Goal: Task Accomplishment & Management: Manage account settings

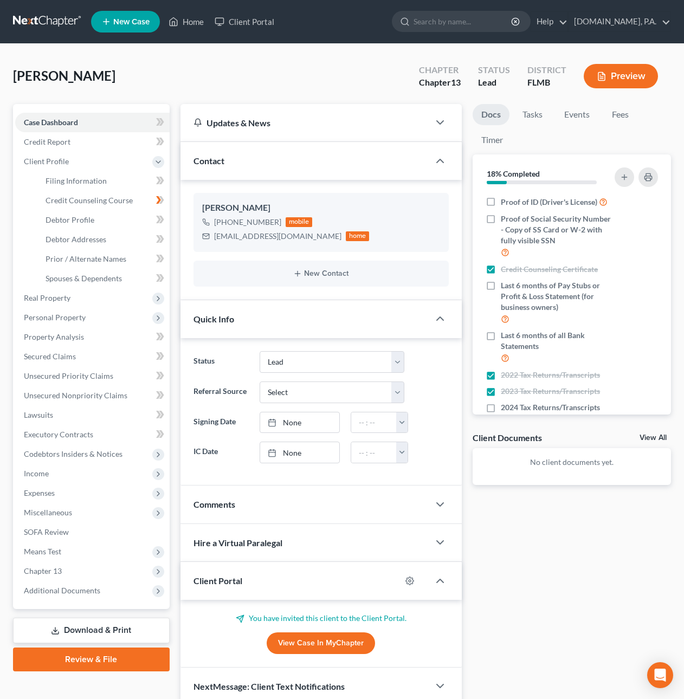
select select "4"
click at [246, 21] on link "Client Portal" at bounding box center [244, 22] width 70 height 20
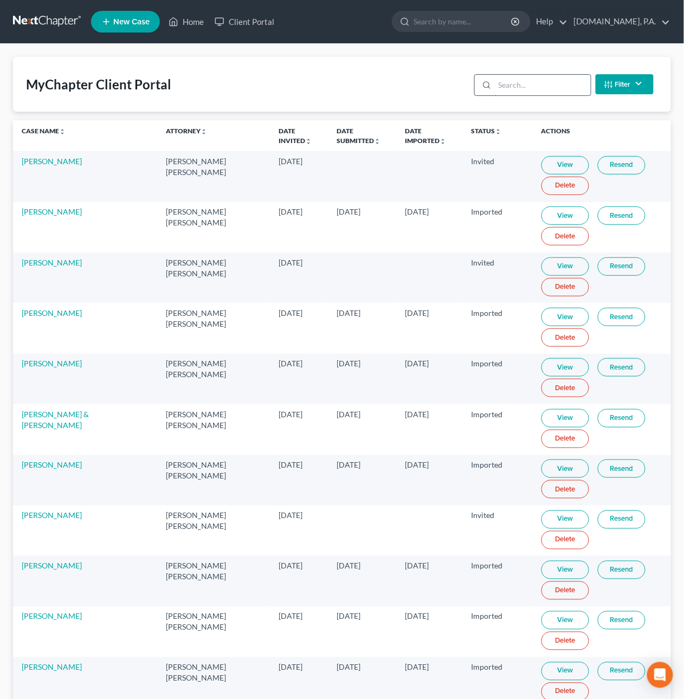
click at [528, 85] on input "search" at bounding box center [543, 85] width 96 height 21
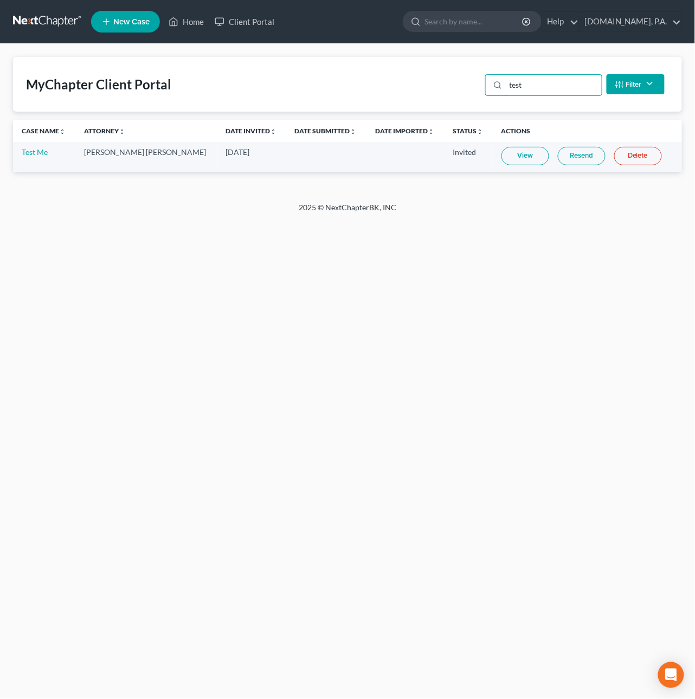
type input "test"
click at [558, 154] on link "Resend" at bounding box center [582, 156] width 48 height 18
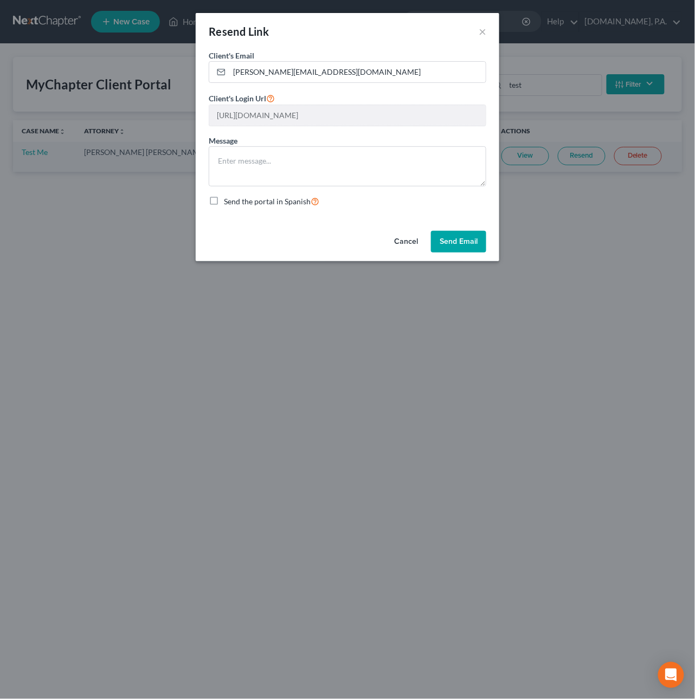
click at [459, 244] on button "Send Email" at bounding box center [458, 242] width 55 height 22
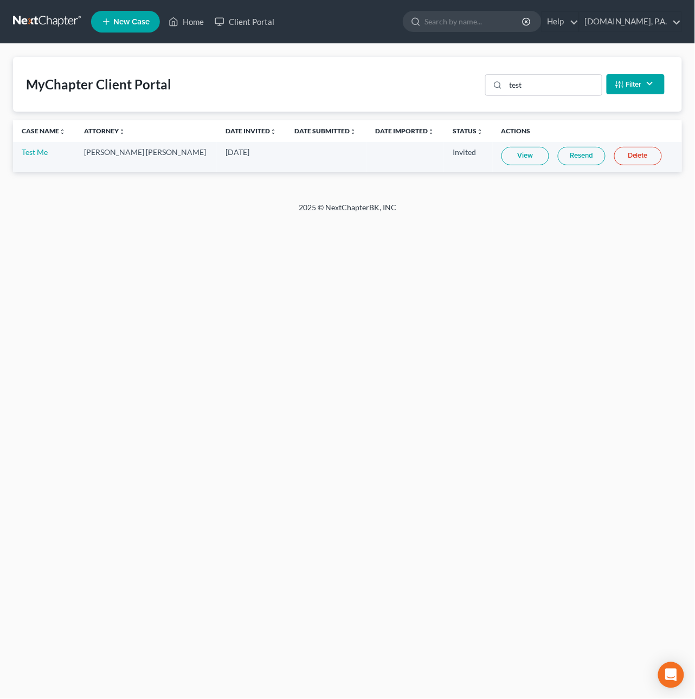
click at [621, 156] on link "Delete" at bounding box center [638, 156] width 48 height 18
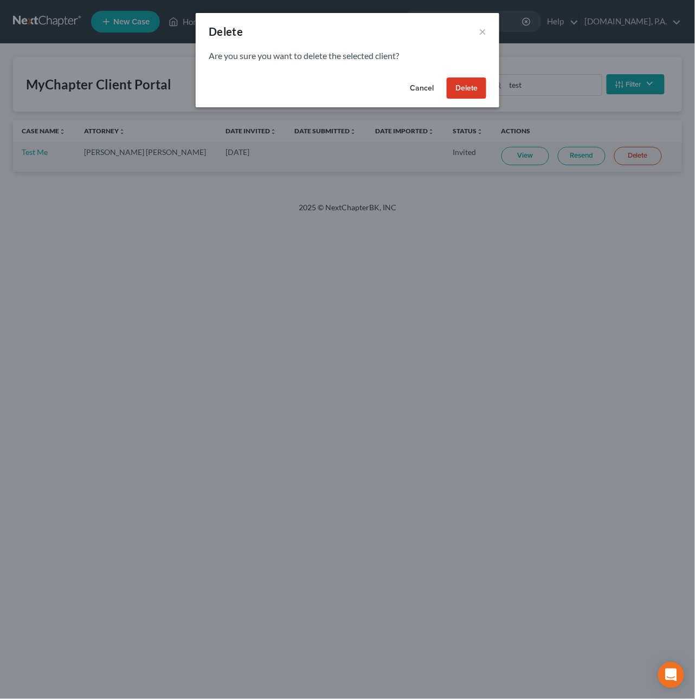
click at [481, 80] on button "Delete" at bounding box center [467, 89] width 40 height 22
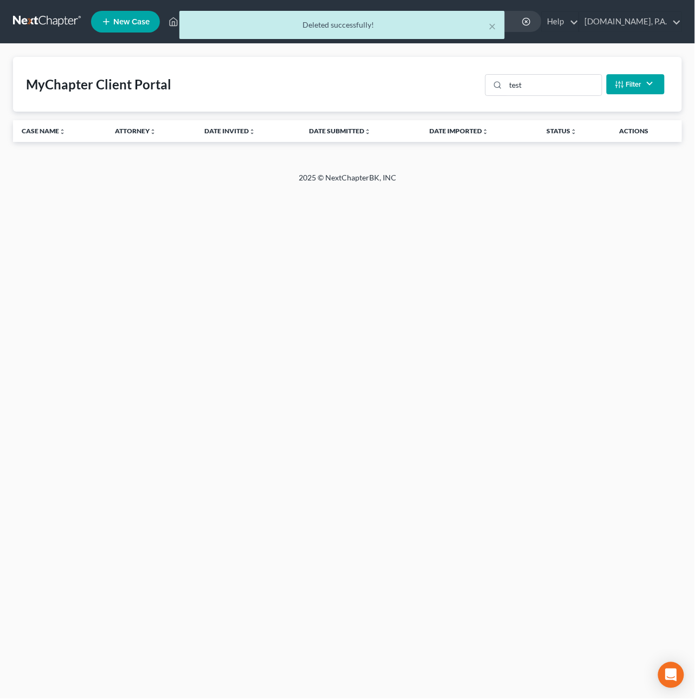
click at [59, 21] on div "× Deleted successfully!" at bounding box center [342, 28] width 695 height 34
click at [118, 21] on div "× Deleted successfully!" at bounding box center [342, 28] width 695 height 34
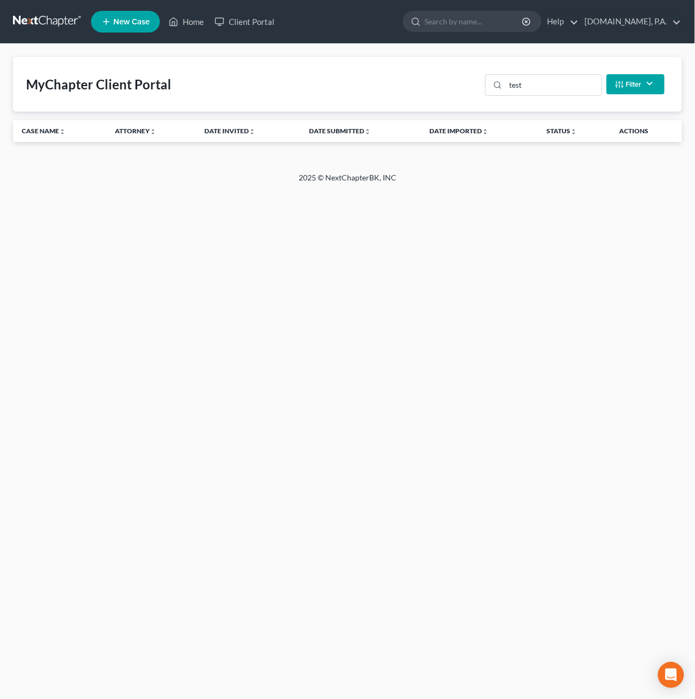
click at [127, 22] on span "New Case" at bounding box center [131, 22] width 36 height 8
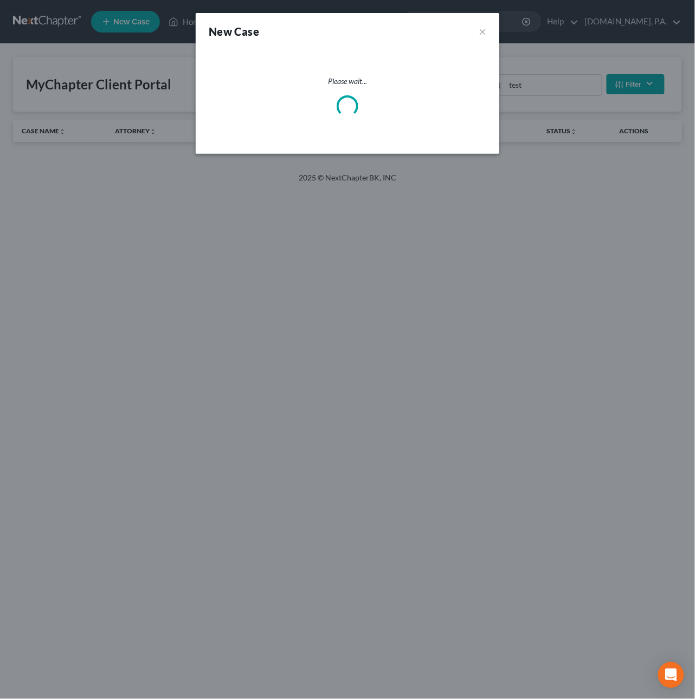
select select "15"
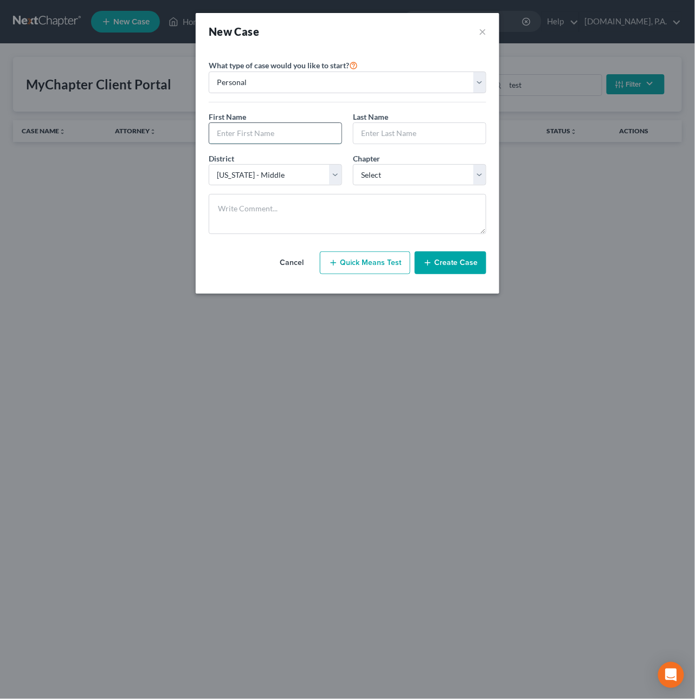
click at [254, 131] on input "text" at bounding box center [275, 133] width 132 height 21
type input "Test"
type input "Me 2"
click at [382, 169] on select "Select 7 11 12 13" at bounding box center [419, 175] width 133 height 22
select select "0"
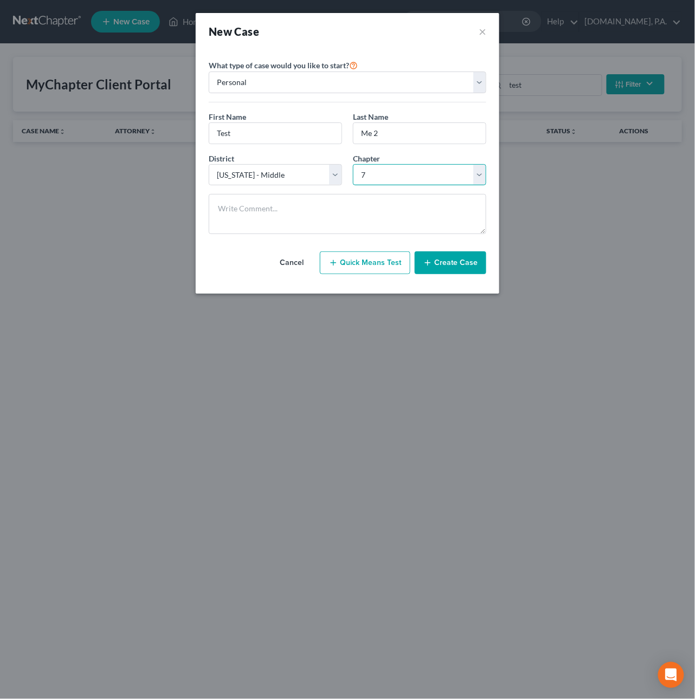
click at [353, 165] on select "Select 7 11 12 13" at bounding box center [419, 175] width 133 height 22
click at [432, 261] on icon "button" at bounding box center [427, 263] width 9 height 9
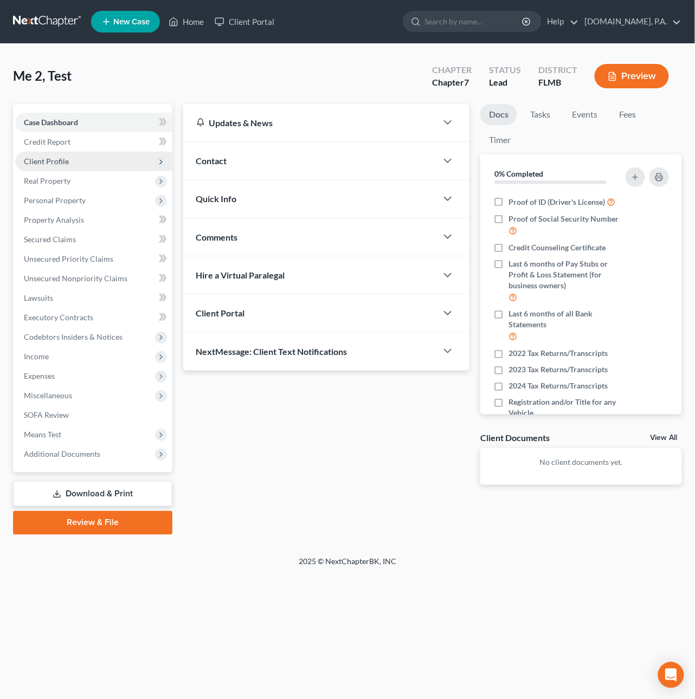
click at [55, 163] on span "Client Profile" at bounding box center [46, 161] width 45 height 9
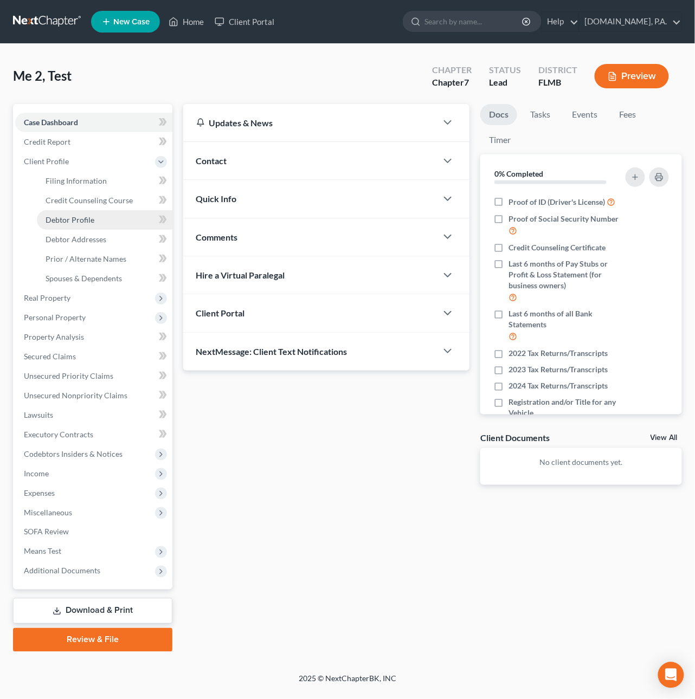
click at [73, 215] on span "Debtor Profile" at bounding box center [70, 219] width 49 height 9
select select "0"
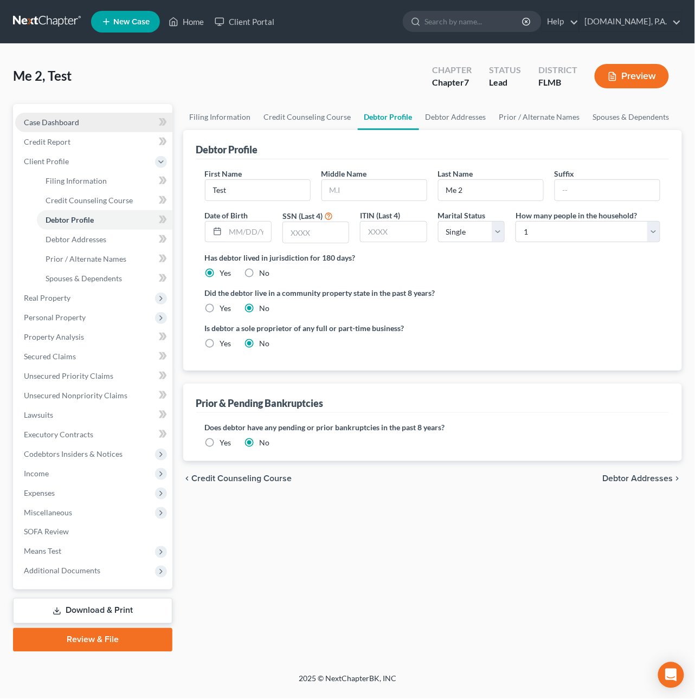
click at [50, 118] on span "Case Dashboard" at bounding box center [51, 122] width 55 height 9
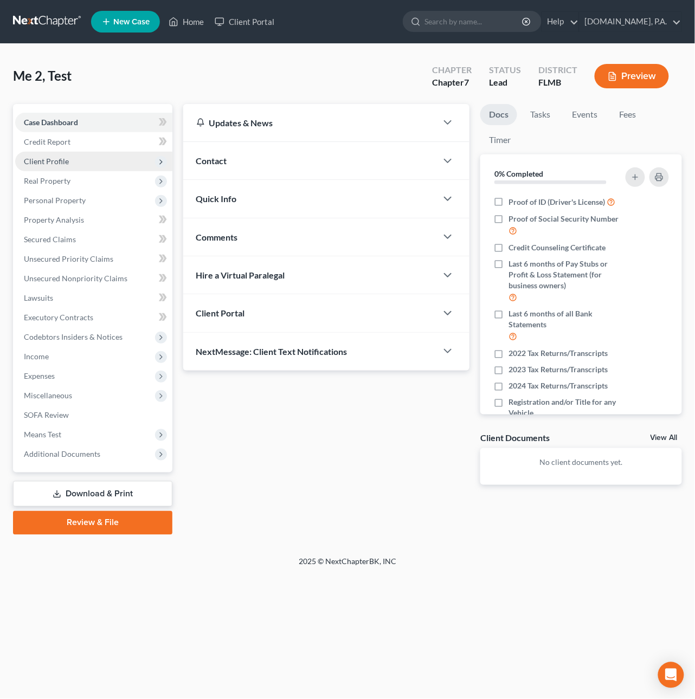
click at [60, 164] on span "Client Profile" at bounding box center [46, 161] width 45 height 9
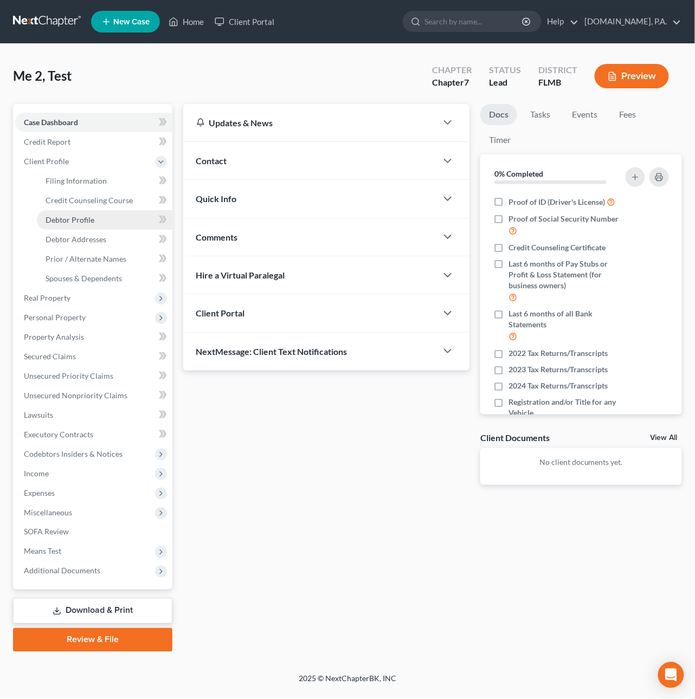
click at [92, 221] on span "Debtor Profile" at bounding box center [70, 219] width 49 height 9
select select "0"
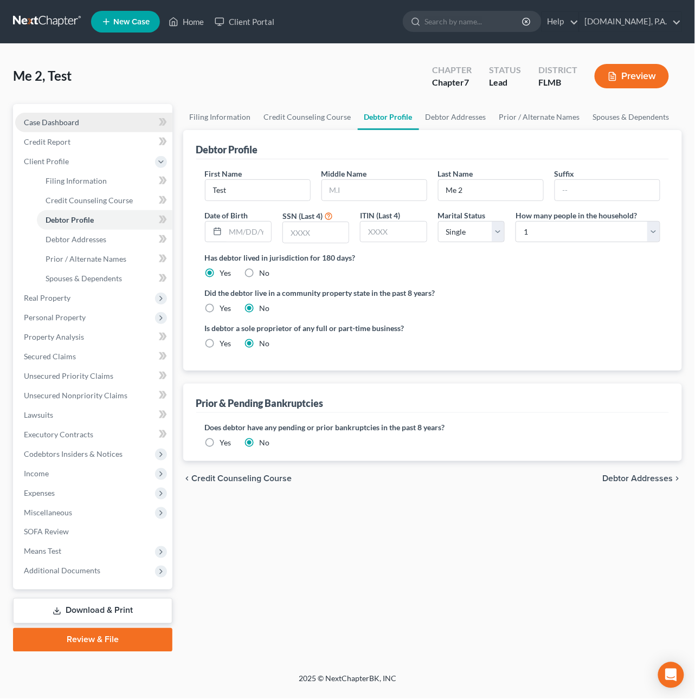
click at [35, 124] on span "Case Dashboard" at bounding box center [51, 122] width 55 height 9
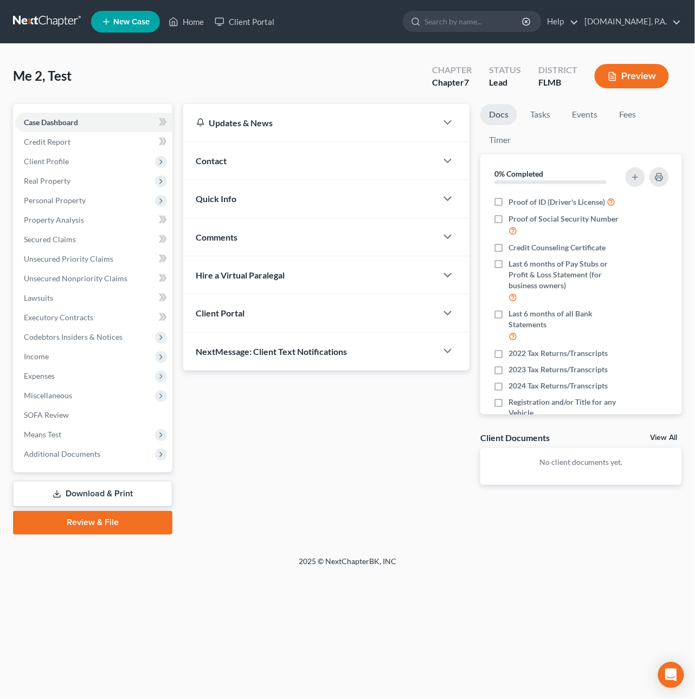
click at [270, 163] on div "Contact" at bounding box center [310, 160] width 254 height 37
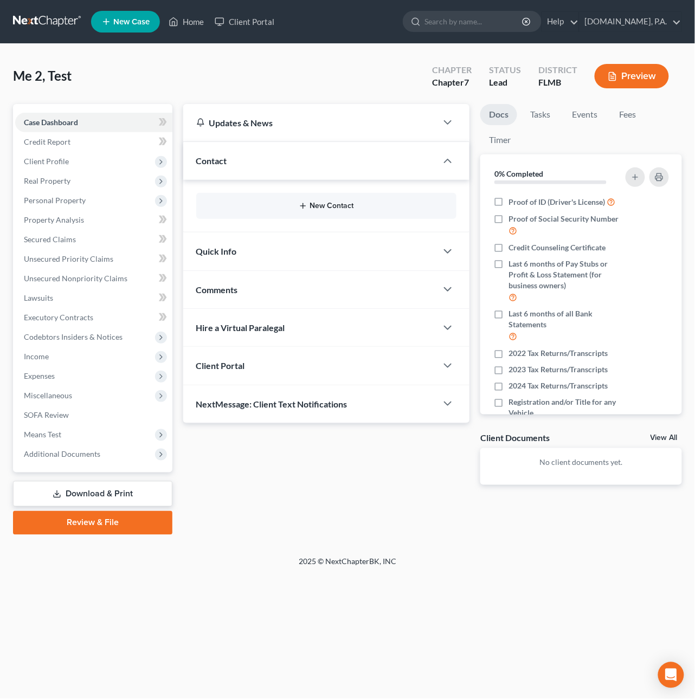
click at [323, 205] on button "New Contact" at bounding box center [326, 206] width 243 height 9
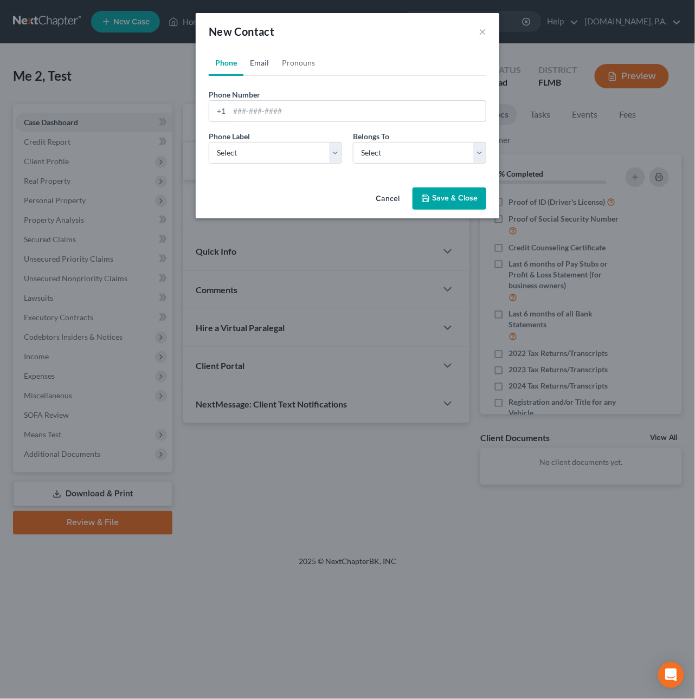
click at [266, 64] on link "Email" at bounding box center [259, 63] width 32 height 26
click at [256, 111] on input "email" at bounding box center [357, 111] width 256 height 21
type input "[PERSON_NAME][EMAIL_ADDRESS][DOMAIN_NAME]"
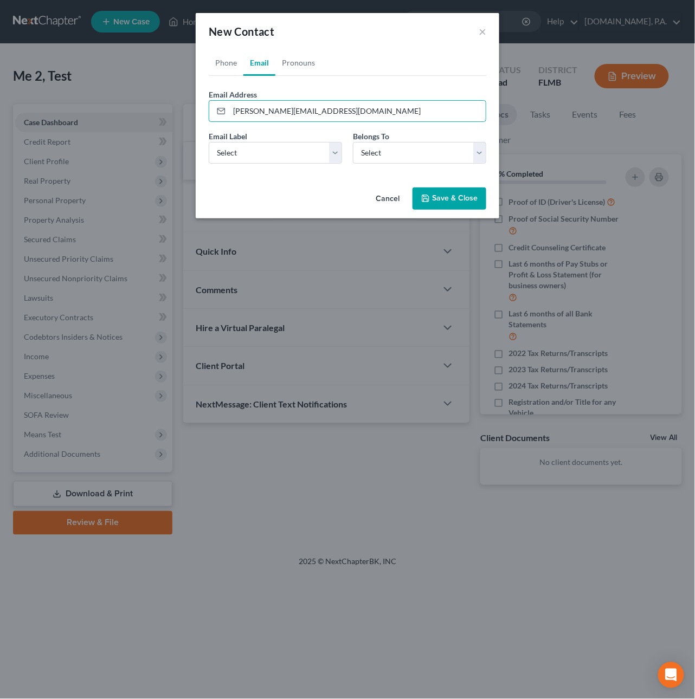
click at [299, 215] on div "Cancel Save & Close" at bounding box center [348, 201] width 304 height 36
click at [268, 156] on select "Select Home Work Other" at bounding box center [275, 153] width 133 height 22
select select "0"
click at [209, 142] on select "Select Home Work Other" at bounding box center [275, 153] width 133 height 22
click at [375, 147] on select "Select Client Other" at bounding box center [419, 153] width 133 height 22
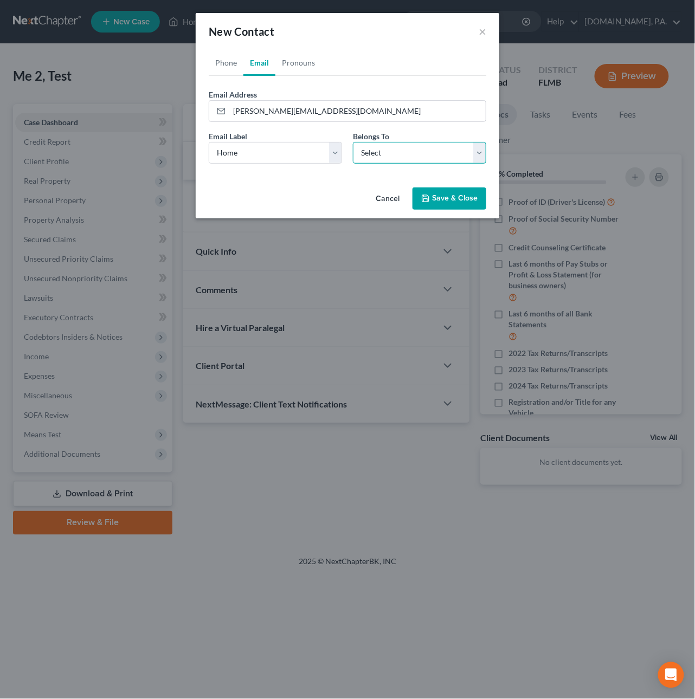
select select "0"
click at [353, 142] on select "Select Client Other" at bounding box center [419, 153] width 133 height 22
click at [453, 194] on button "Save & Close" at bounding box center [449, 199] width 74 height 23
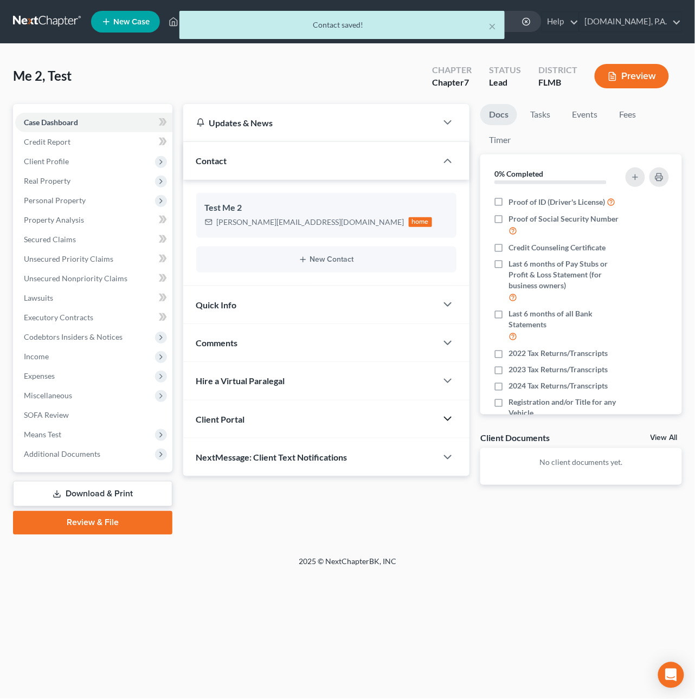
click at [444, 418] on polyline "button" at bounding box center [447, 418] width 7 height 3
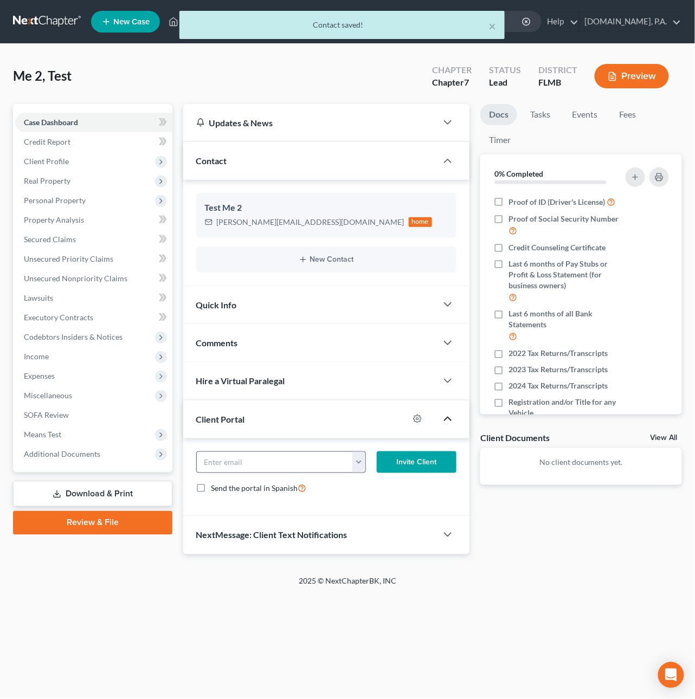
click at [356, 464] on button "button" at bounding box center [358, 462] width 13 height 21
click at [371, 486] on link "[PERSON_NAME][EMAIL_ADDRESS][DOMAIN_NAME]" at bounding box center [456, 486] width 208 height 18
type input "[PERSON_NAME][EMAIL_ADDRESS][DOMAIN_NAME]"
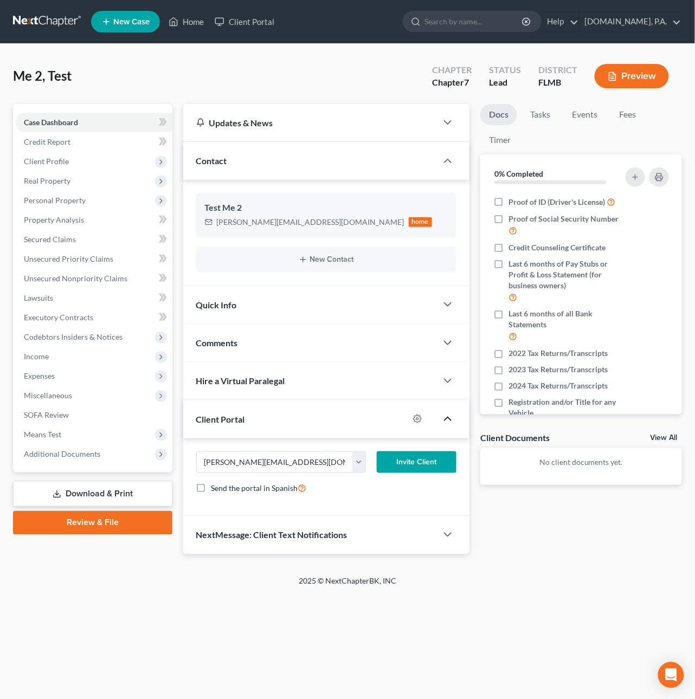
click at [395, 466] on button "Invite Client" at bounding box center [417, 463] width 80 height 22
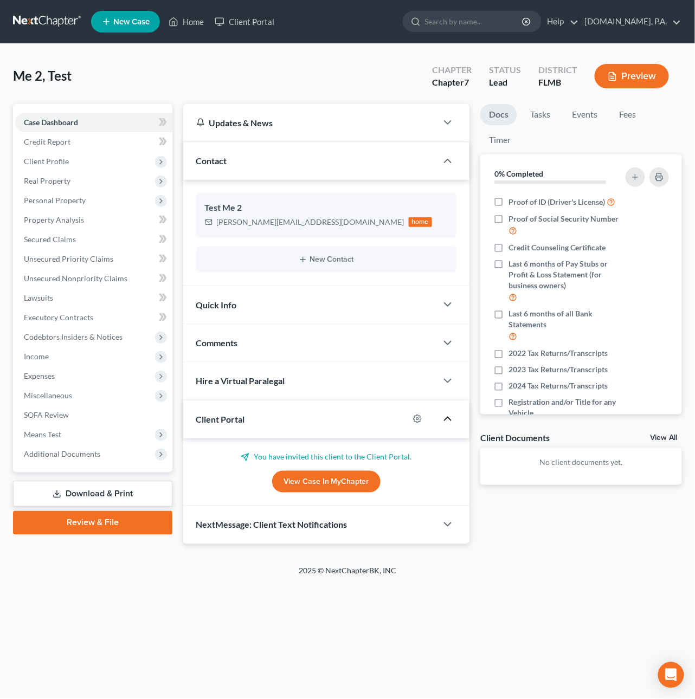
click at [419, 586] on div "Home New Case Client Portal [DOMAIN_NAME], P.A. [PERSON_NAME][EMAIL_ADDRESS][DO…" at bounding box center [347, 349] width 695 height 699
click at [251, 21] on link "Client Portal" at bounding box center [244, 22] width 70 height 20
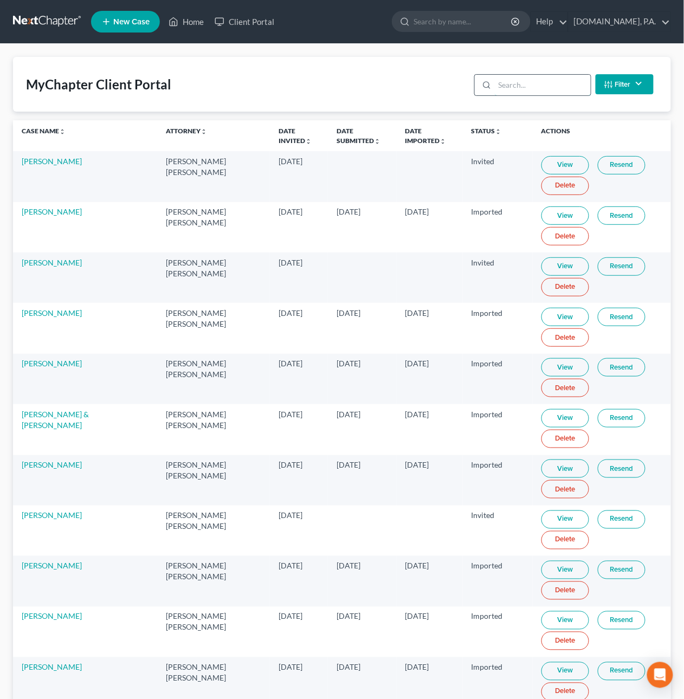
click at [519, 79] on input "search" at bounding box center [543, 85] width 96 height 21
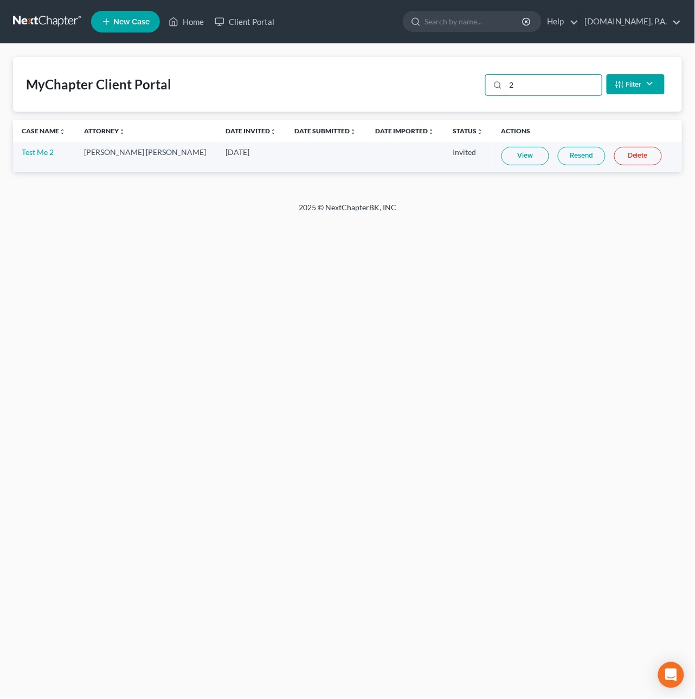
type input "2"
click at [569, 151] on link "Resend" at bounding box center [582, 156] width 48 height 18
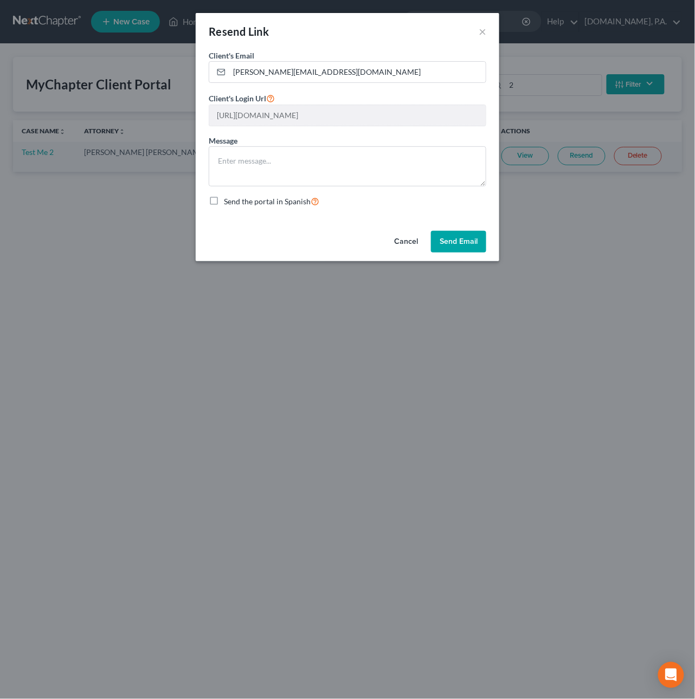
click at [447, 241] on button "Send Email" at bounding box center [458, 242] width 55 height 22
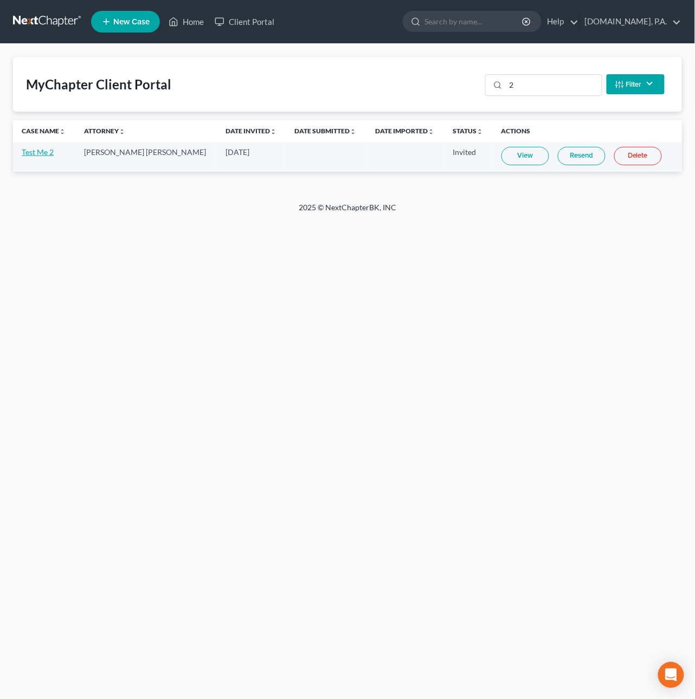
click at [35, 152] on link "Test Me 2" at bounding box center [38, 151] width 32 height 9
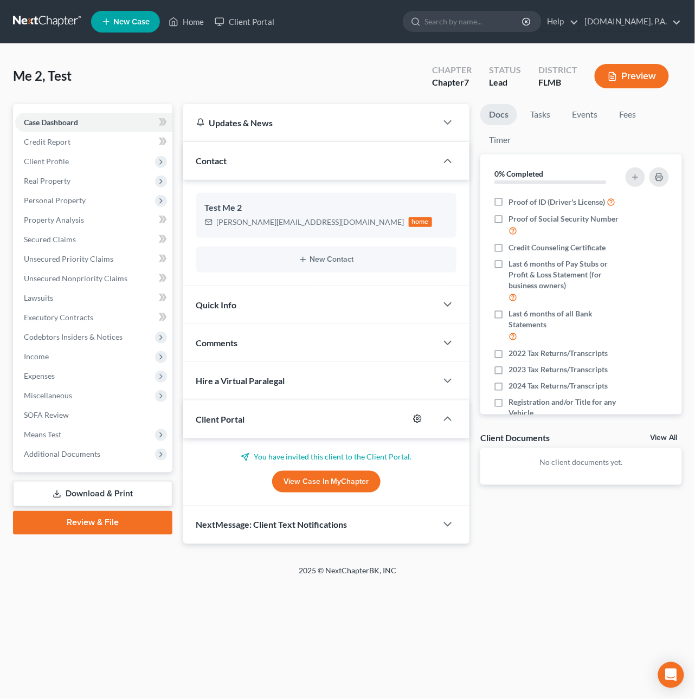
click at [418, 416] on icon "button" at bounding box center [418, 419] width 8 height 8
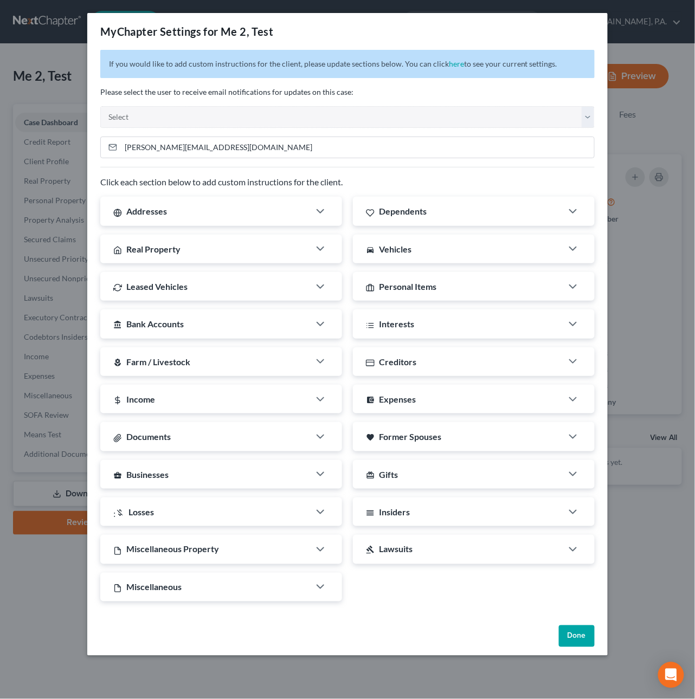
click at [572, 641] on button "Done" at bounding box center [577, 636] width 36 height 22
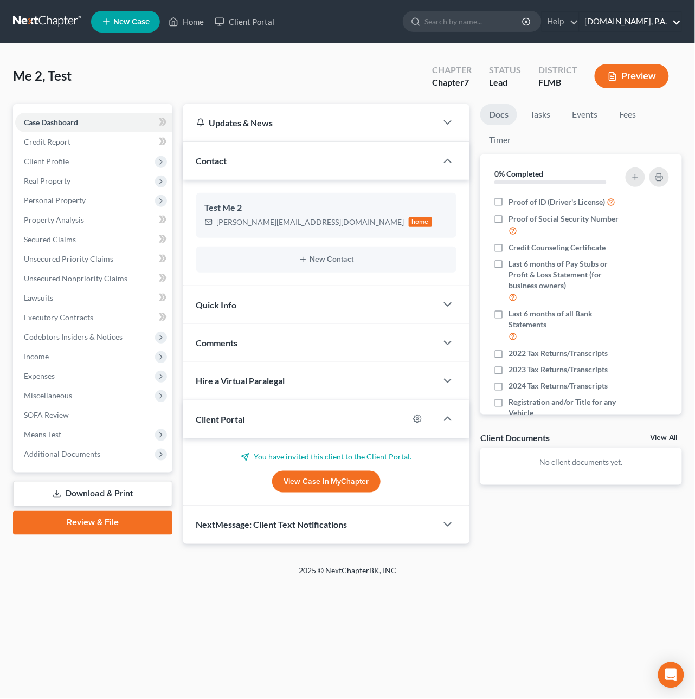
click at [674, 22] on link "[DOMAIN_NAME], P.A." at bounding box center [630, 22] width 102 height 20
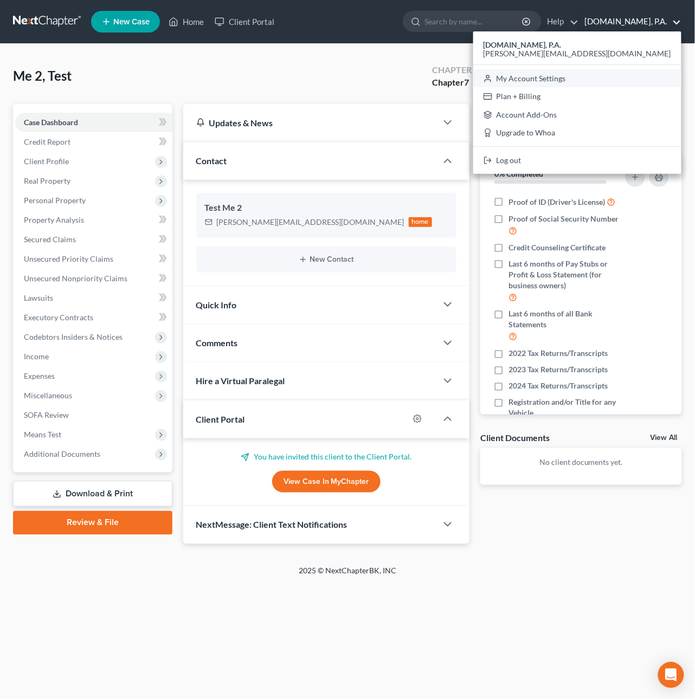
click at [627, 76] on link "My Account Settings" at bounding box center [577, 78] width 208 height 18
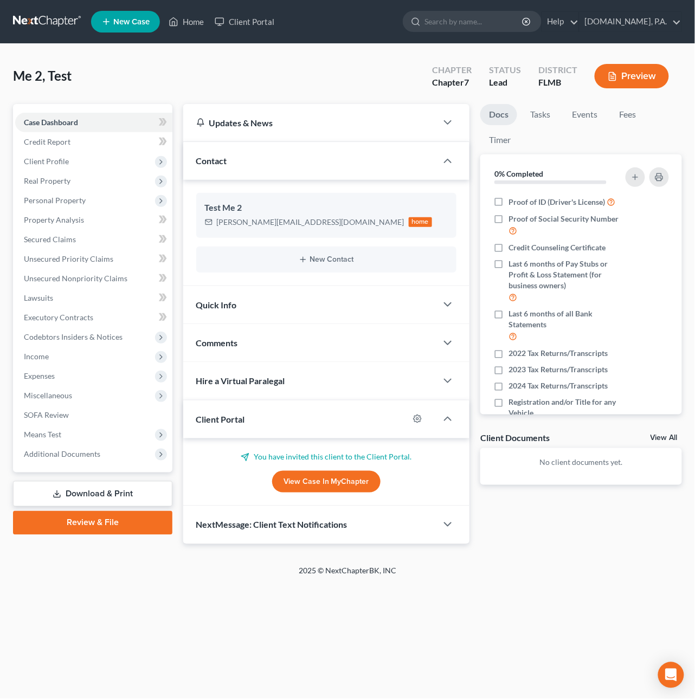
select select "15"
select select "24"
select select "9"
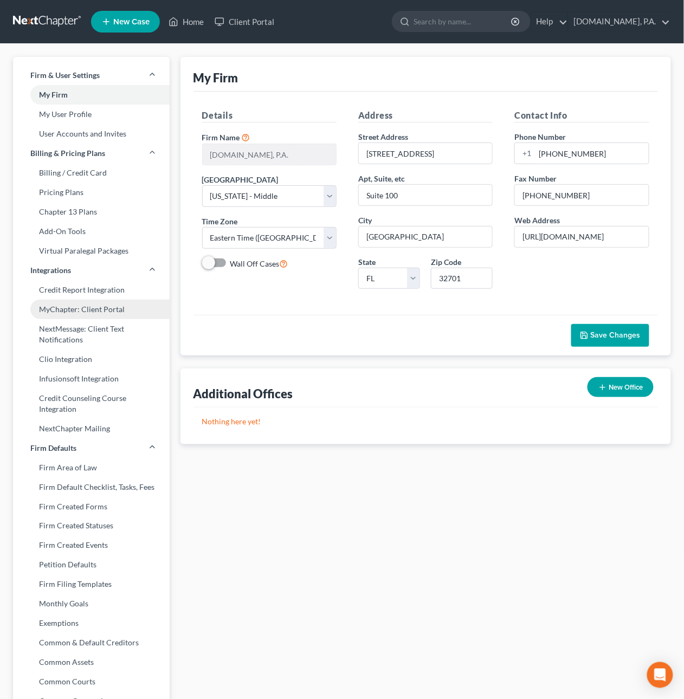
click at [80, 313] on link "MyChapter: Client Portal" at bounding box center [91, 310] width 157 height 20
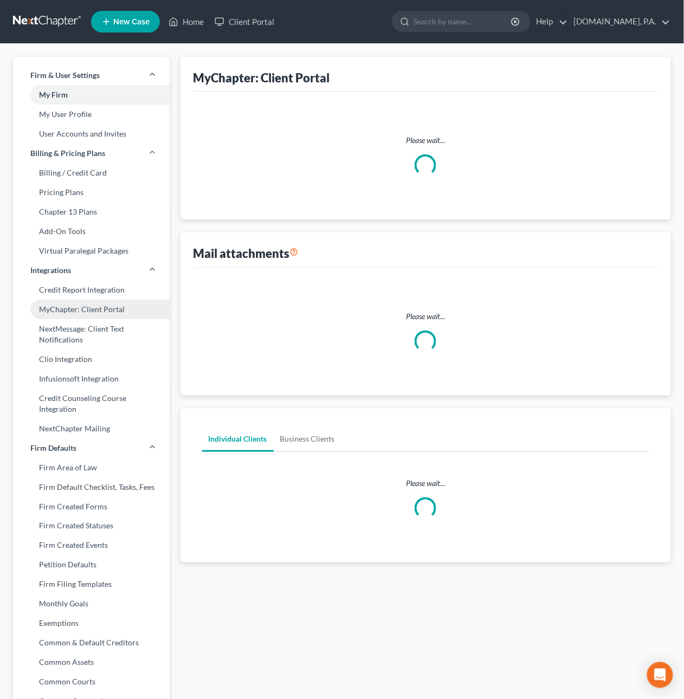
select select
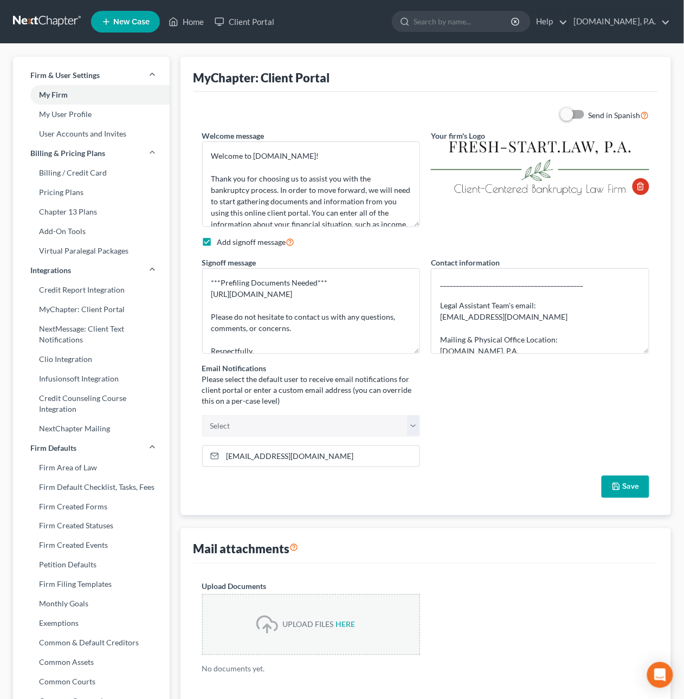
click at [44, 20] on link at bounding box center [47, 22] width 69 height 20
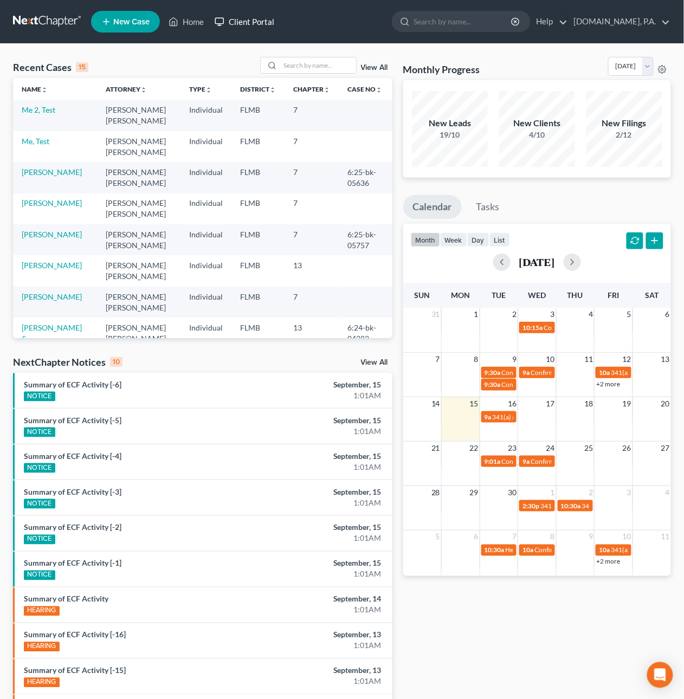
click at [231, 27] on link "Client Portal" at bounding box center [244, 22] width 70 height 20
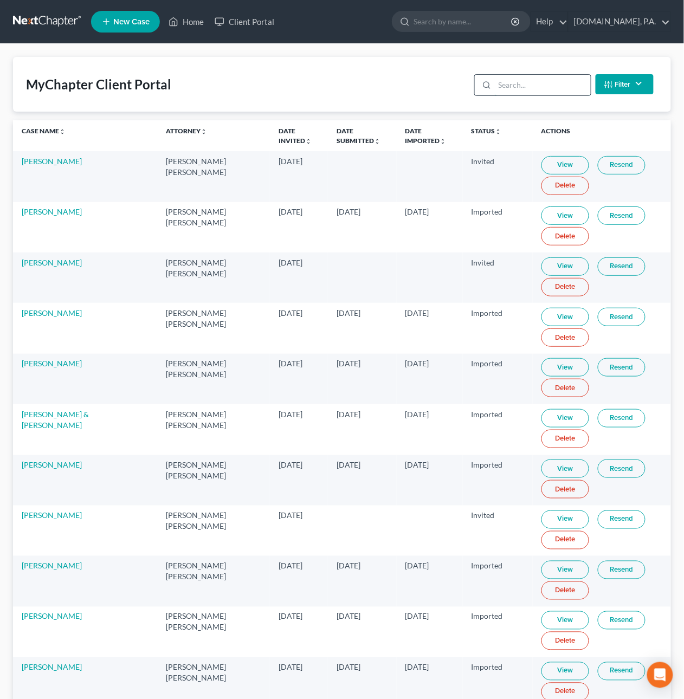
click at [529, 88] on input "search" at bounding box center [543, 85] width 96 height 21
